Goal: Information Seeking & Learning: Find specific fact

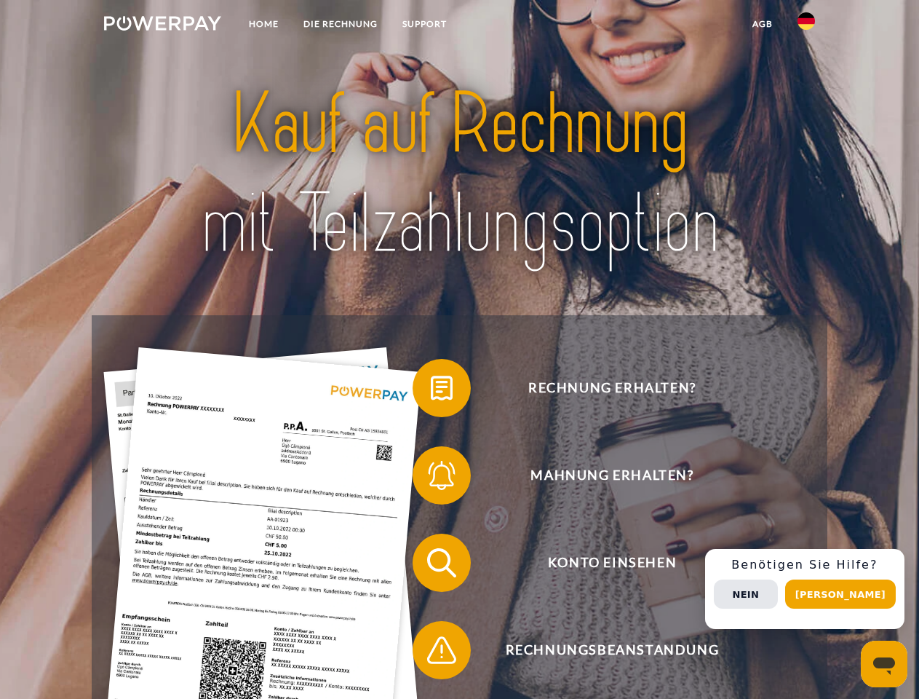
click at [162, 25] on img at bounding box center [162, 23] width 117 height 15
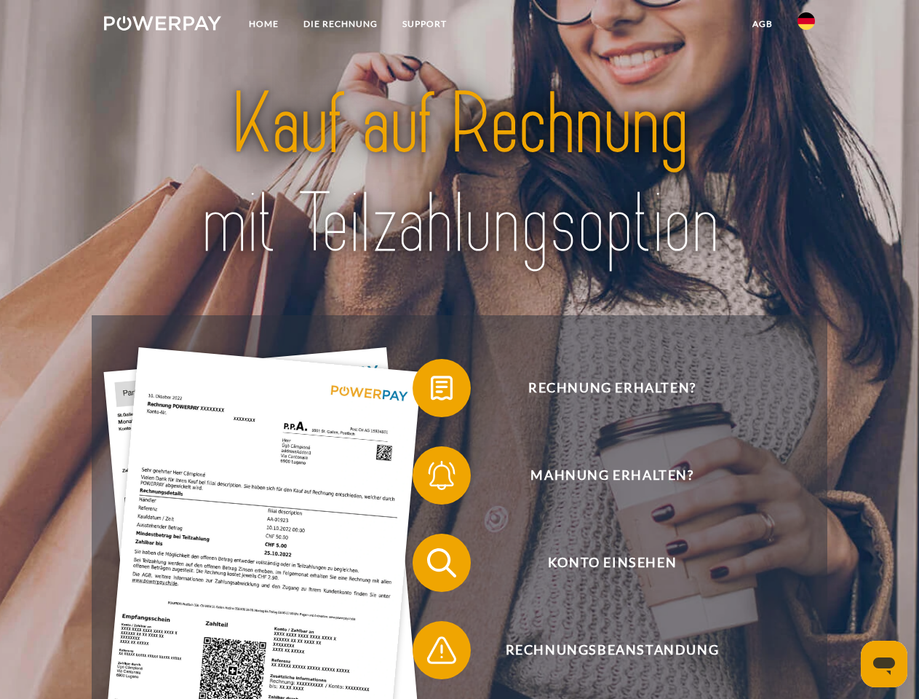
click at [806, 25] on img at bounding box center [806, 20] width 17 height 17
click at [762, 24] on link "agb" at bounding box center [762, 24] width 45 height 26
click at [431, 391] on span at bounding box center [420, 388] width 73 height 73
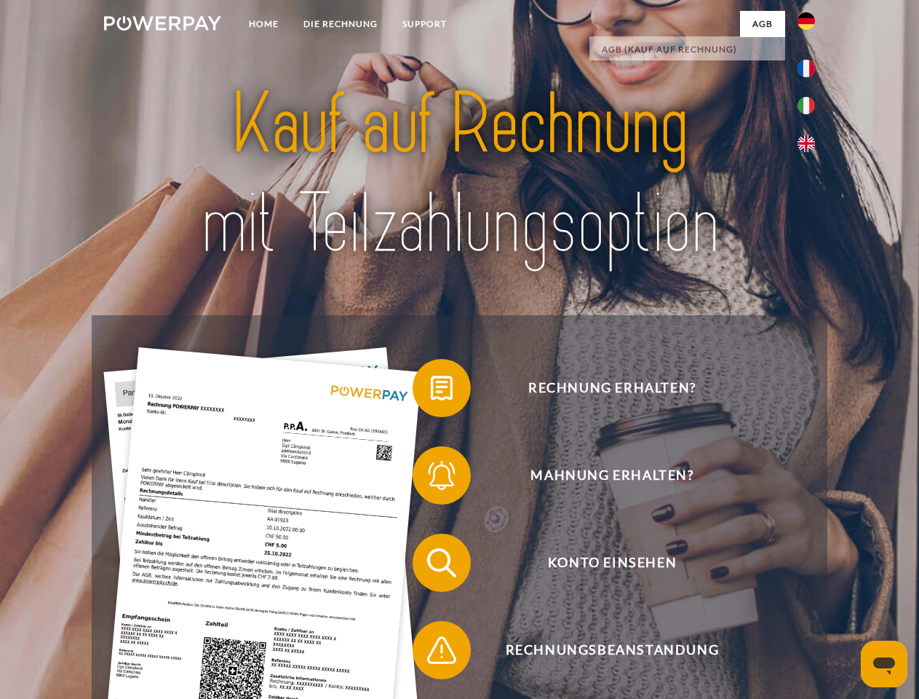
click at [431, 478] on span at bounding box center [420, 475] width 73 height 73
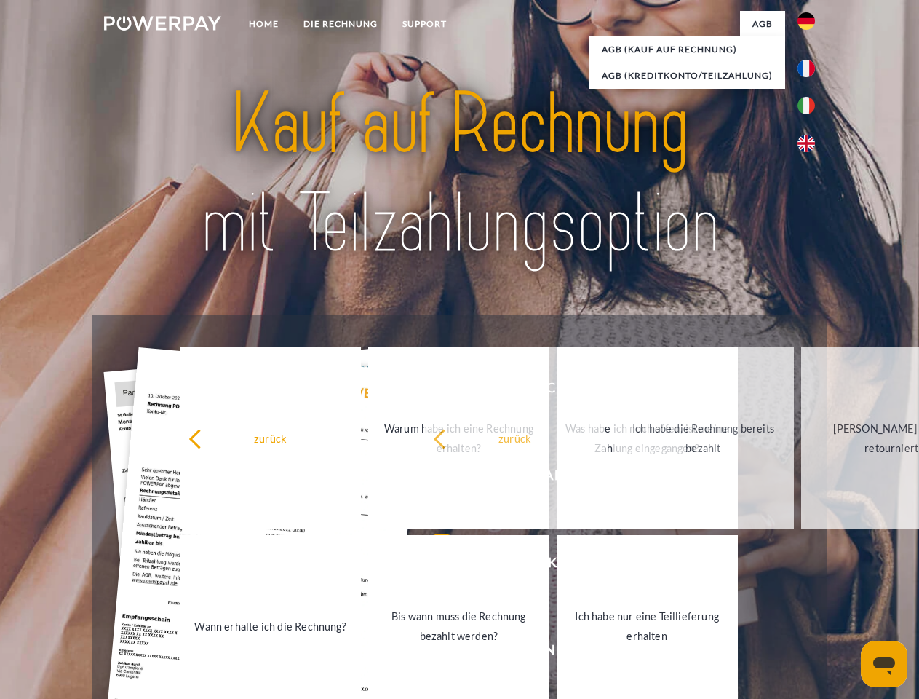
click at [431, 566] on link "Bis wann muss die Rechnung bezahlt werden?" at bounding box center [458, 626] width 181 height 182
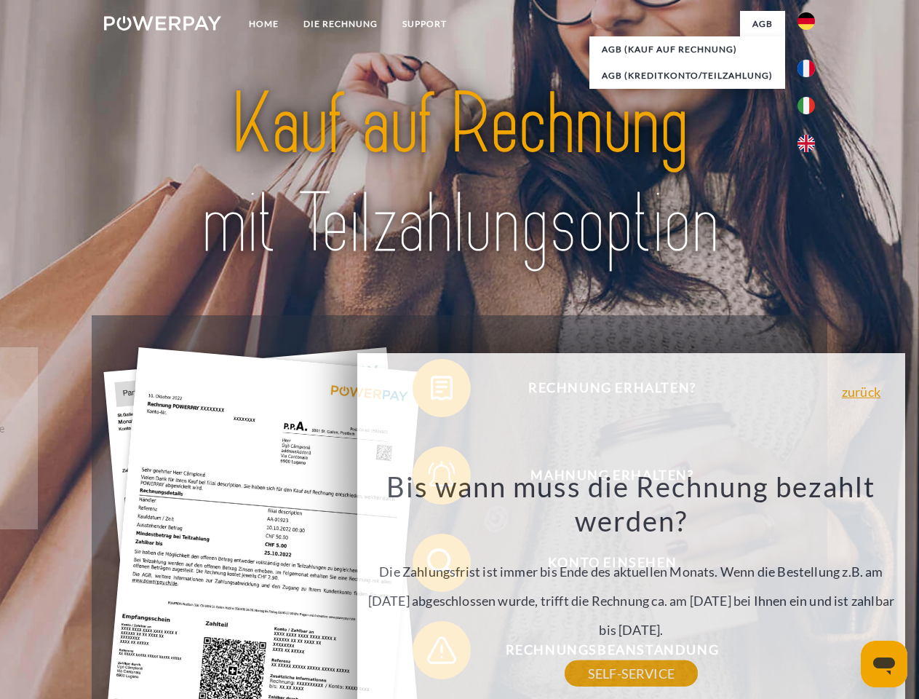
click at [431, 653] on div "Bis wann muss die Rechnung bezahlt werden? Die Zahlungsfrist ist immer bis Ende…" at bounding box center [631, 571] width 531 height 205
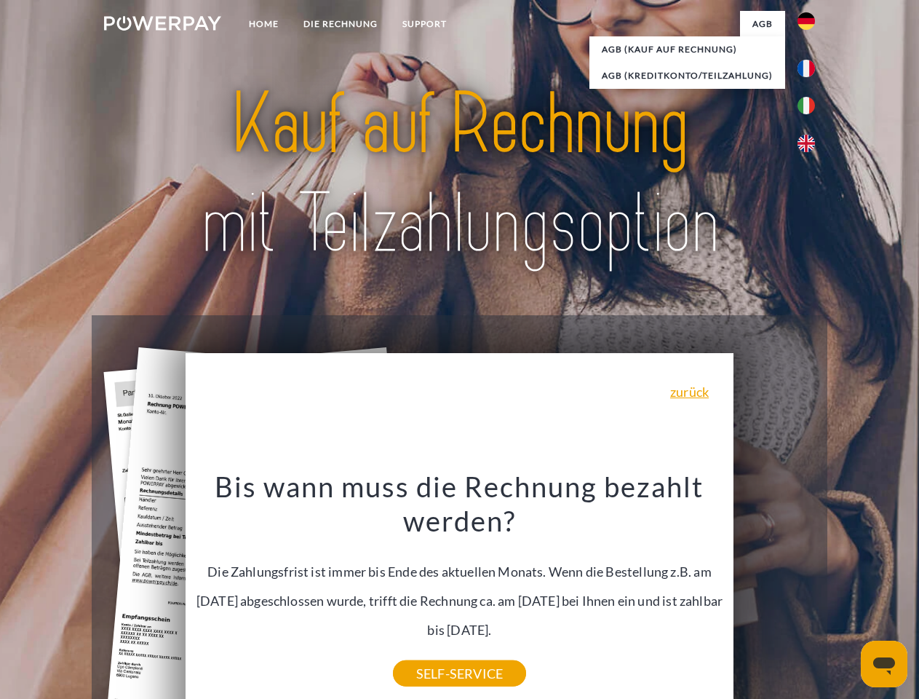
click at [810, 589] on div "Rechnung erhalten? Mahnung erhalten? Konto einsehen" at bounding box center [459, 606] width 735 height 582
click at [774, 592] on span "Konto einsehen" at bounding box center [612, 562] width 357 height 58
click at [846, 594] on header "Home DIE RECHNUNG SUPPORT" at bounding box center [459, 502] width 919 height 1005
